Goal: Task Accomplishment & Management: Complete application form

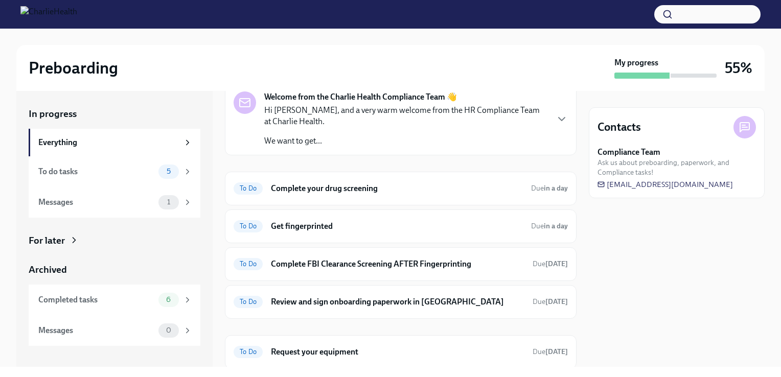
scroll to position [79, 0]
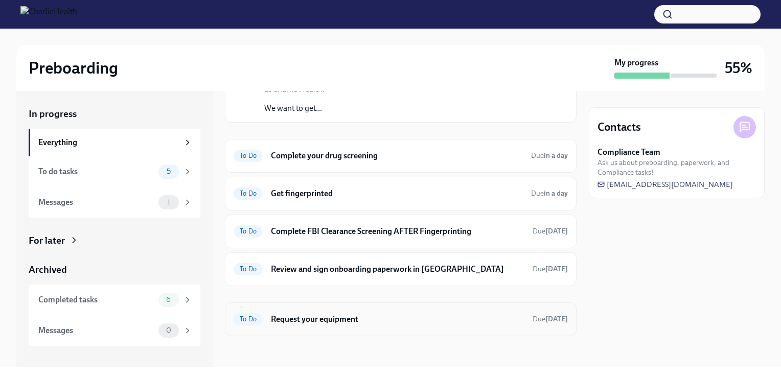
click at [500, 311] on div "To Do Request your equipment Due [DATE]" at bounding box center [401, 319] width 334 height 16
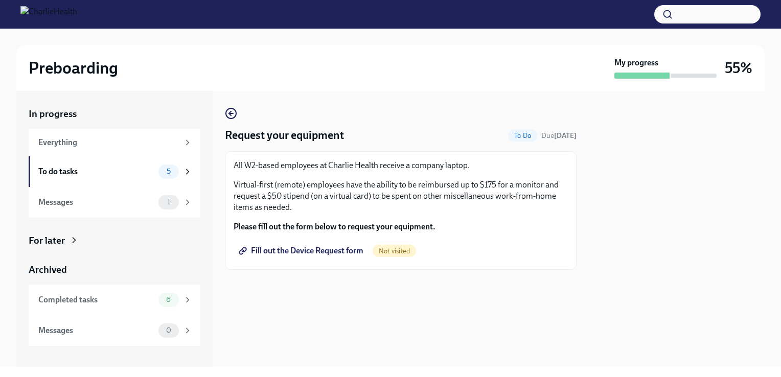
click at [334, 251] on span "Fill out the Device Request form" at bounding box center [302, 251] width 123 height 10
click at [122, 176] on div "To do tasks" at bounding box center [96, 171] width 116 height 11
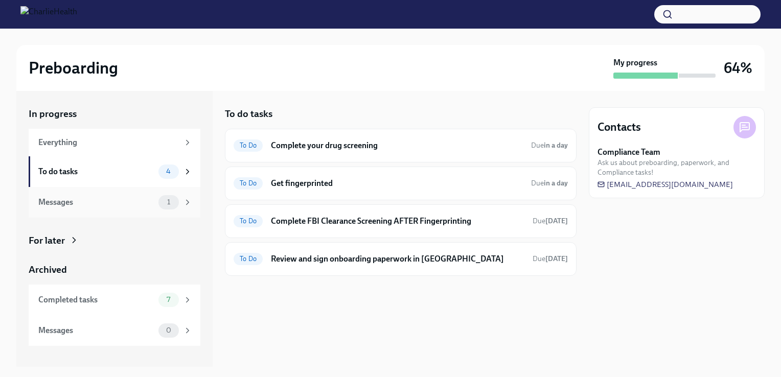
click at [111, 197] on div "Messages" at bounding box center [96, 202] width 116 height 11
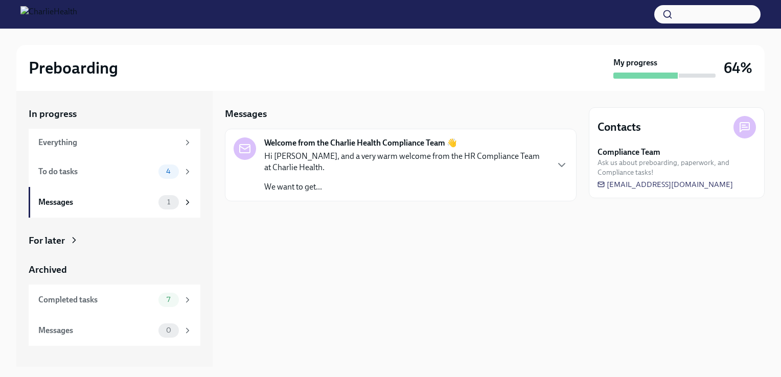
click at [339, 150] on div "Welcome from the Charlie Health Compliance Team 👋 Hi [PERSON_NAME], and a very …" at bounding box center [405, 165] width 283 height 55
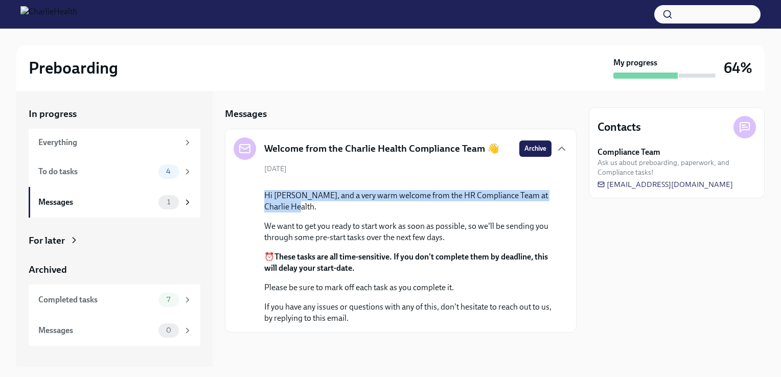
drag, startPoint x: 577, startPoint y: 263, endPoint x: 572, endPoint y: 287, distance: 24.5
click at [572, 287] on div "In progress Everything To do tasks 4 Messages 1 For later Archived Completed ta…" at bounding box center [390, 229] width 749 height 276
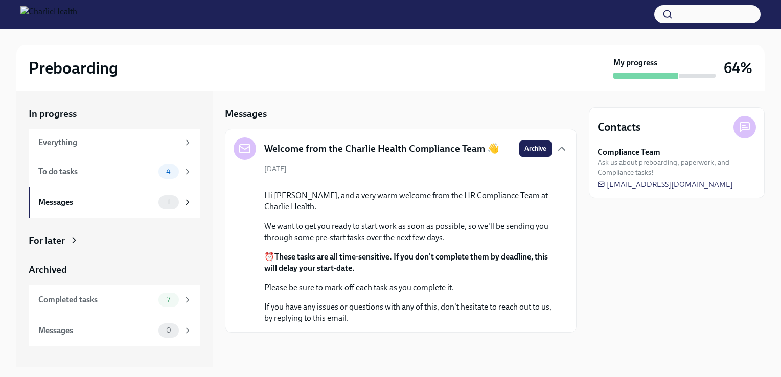
click at [480, 243] on p "We want to get you ready to start work as soon as possible, so we'll be sending…" at bounding box center [407, 232] width 287 height 23
click at [56, 159] on div "To do tasks 4" at bounding box center [115, 171] width 172 height 31
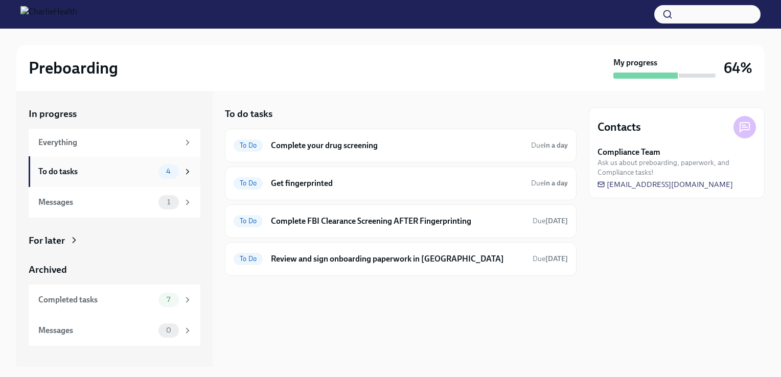
click at [64, 183] on div "To do tasks 4" at bounding box center [115, 171] width 172 height 31
click at [70, 199] on div "Messages" at bounding box center [96, 202] width 116 height 11
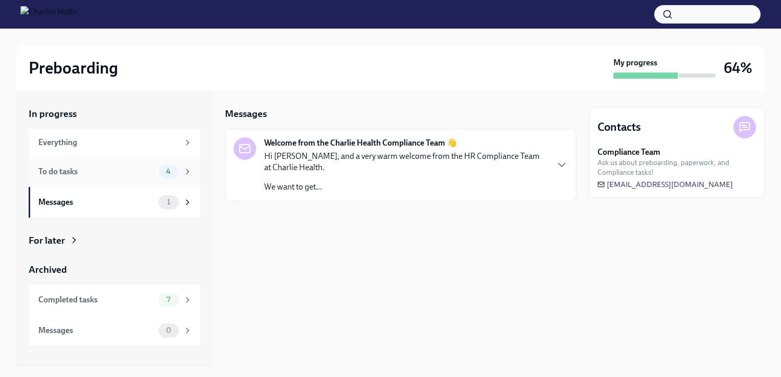
click at [92, 174] on div "To do tasks" at bounding box center [96, 171] width 116 height 11
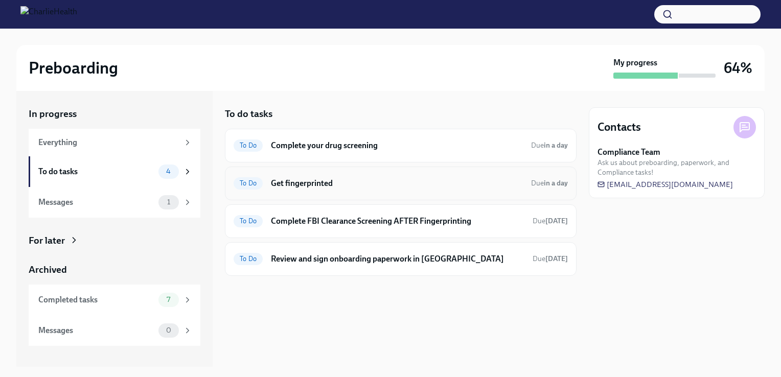
click at [309, 182] on h6 "Get fingerprinted" at bounding box center [397, 183] width 252 height 11
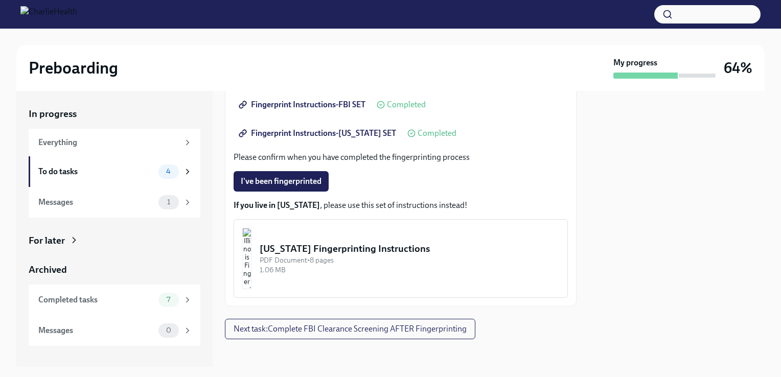
scroll to position [243, 0]
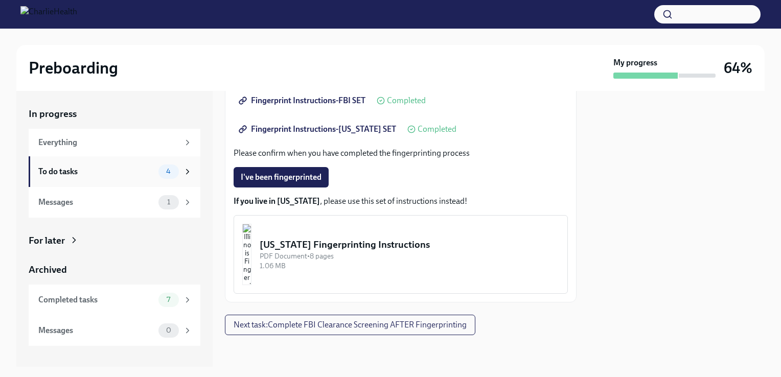
click at [116, 169] on div "To do tasks" at bounding box center [96, 171] width 116 height 11
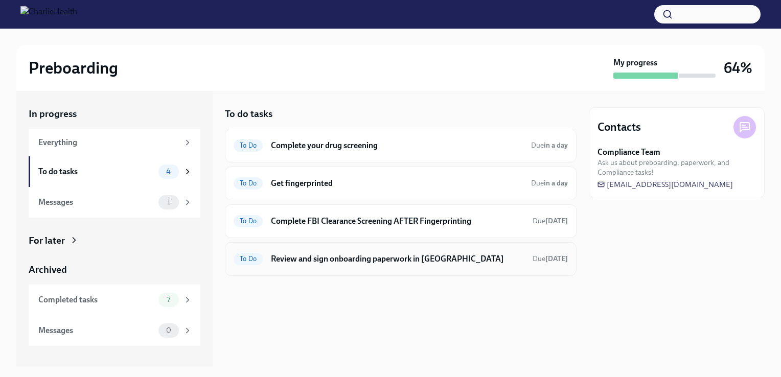
click at [400, 260] on h6 "Review and sign onboarding paperwork in [GEOGRAPHIC_DATA]" at bounding box center [398, 259] width 254 height 11
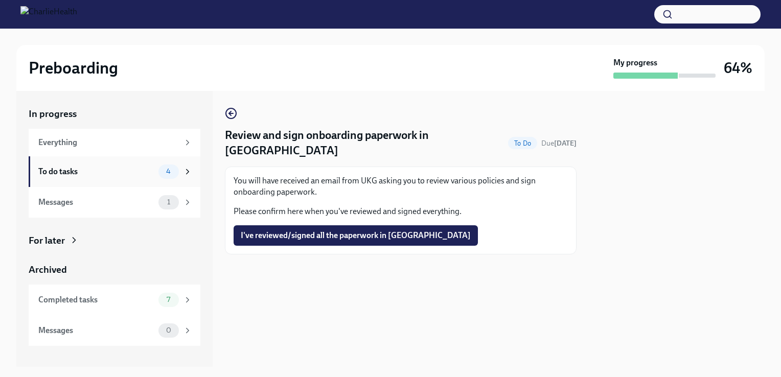
click at [74, 165] on div "To do tasks 4" at bounding box center [115, 172] width 154 height 14
